Goal: Task Accomplishment & Management: Use online tool/utility

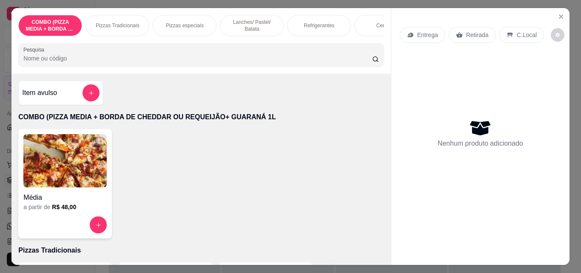
click at [312, 17] on div "Refrigerantes" at bounding box center [319, 25] width 64 height 21
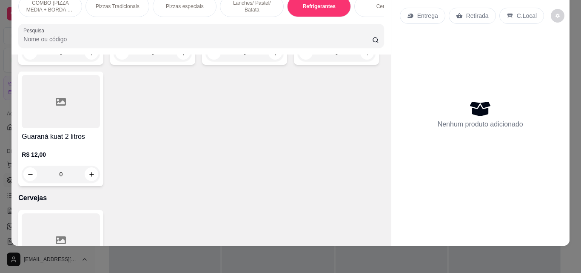
scroll to position [1476, 0]
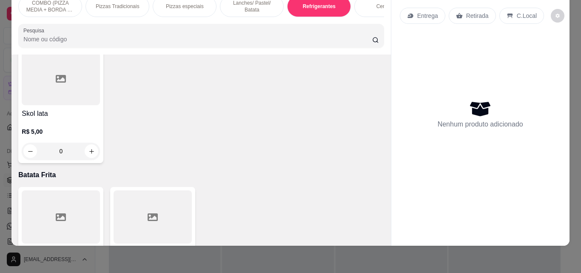
type input "1"
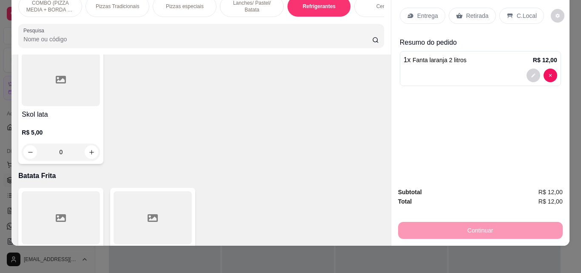
scroll to position [1476, 0]
click at [488, 11] on div "Retirada" at bounding box center [472, 16] width 47 height 16
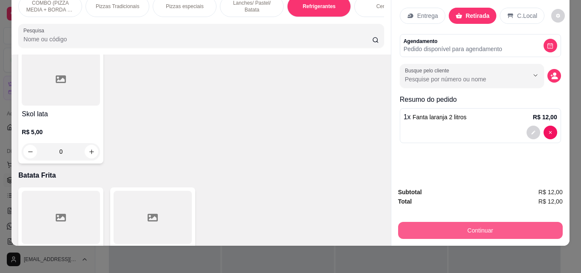
click at [511, 226] on button "Continuar" at bounding box center [480, 230] width 165 height 17
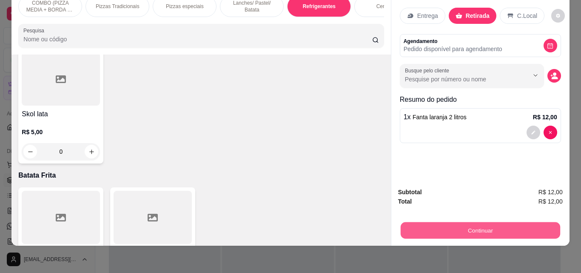
click at [475, 222] on button "Continuar" at bounding box center [481, 230] width 160 height 17
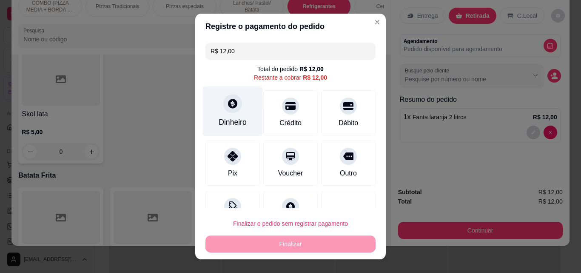
click at [232, 117] on div "Dinheiro" at bounding box center [233, 122] width 28 height 11
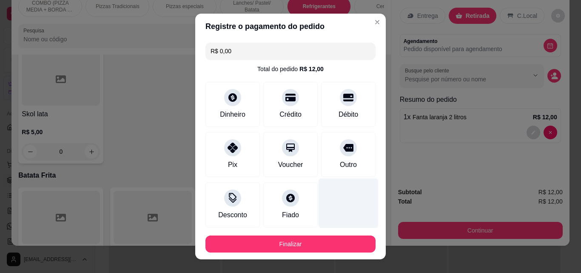
type input "R$ 0,00"
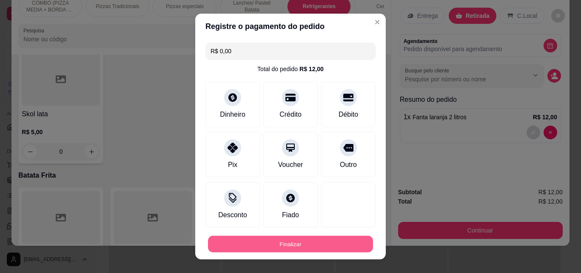
click at [335, 239] on button "Finalizar" at bounding box center [290, 244] width 165 height 17
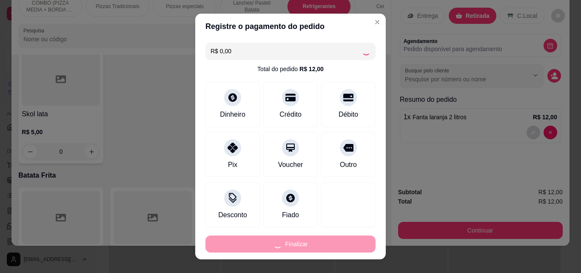
type input "0"
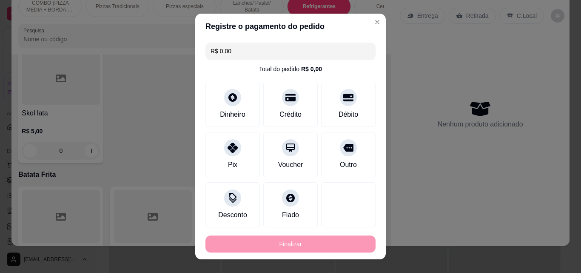
type input "-R$ 12,00"
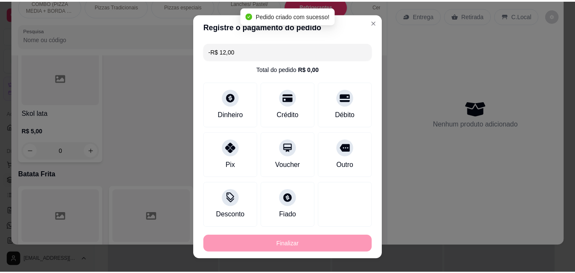
scroll to position [1476, 0]
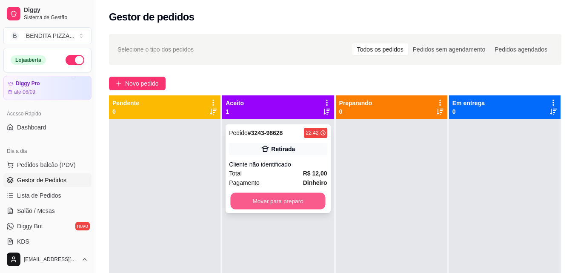
click at [286, 195] on button "Mover para preparo" at bounding box center [278, 201] width 95 height 17
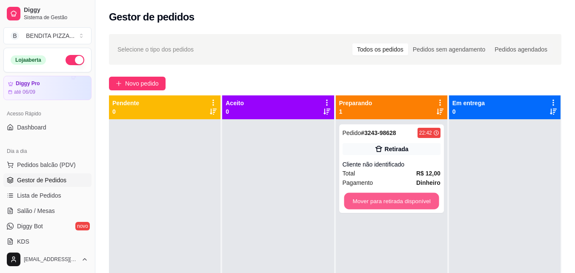
click at [363, 197] on button "Mover para retirada disponível" at bounding box center [391, 201] width 95 height 17
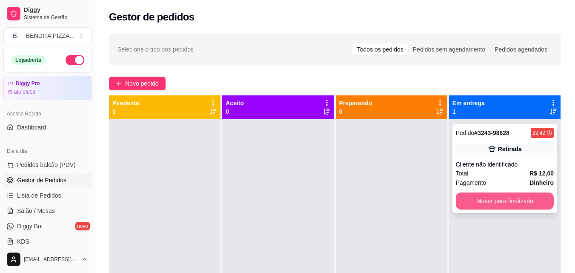
click at [483, 197] on button "Mover para finalizado" at bounding box center [505, 200] width 98 height 17
